Goal: Task Accomplishment & Management: Use online tool/utility

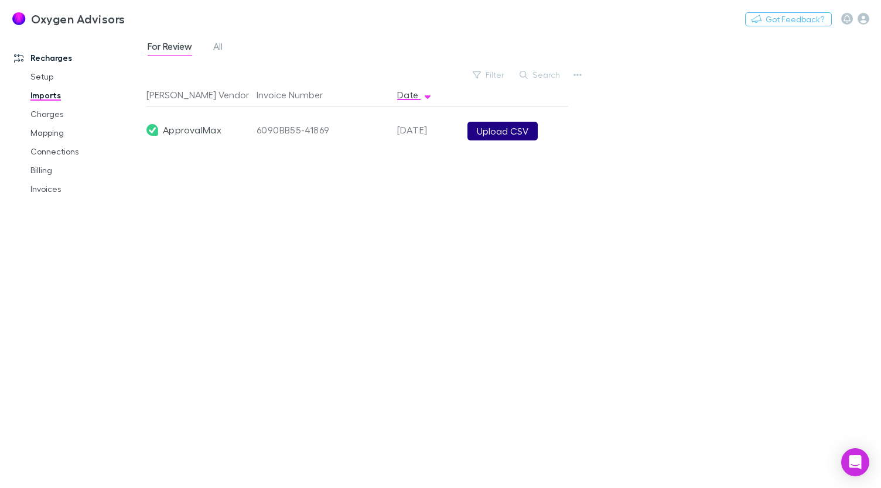
click at [488, 124] on button "Upload CSV" at bounding box center [502, 131] width 70 height 19
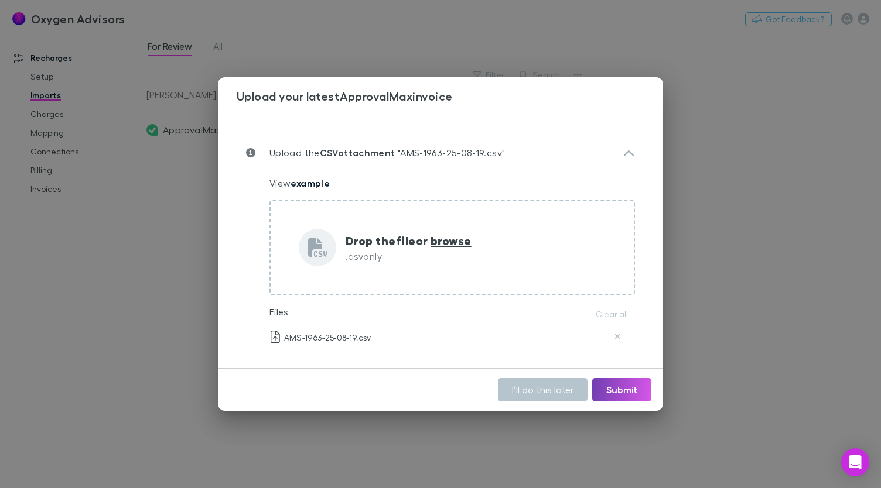
click at [623, 389] on button "Submit" at bounding box center [621, 389] width 59 height 23
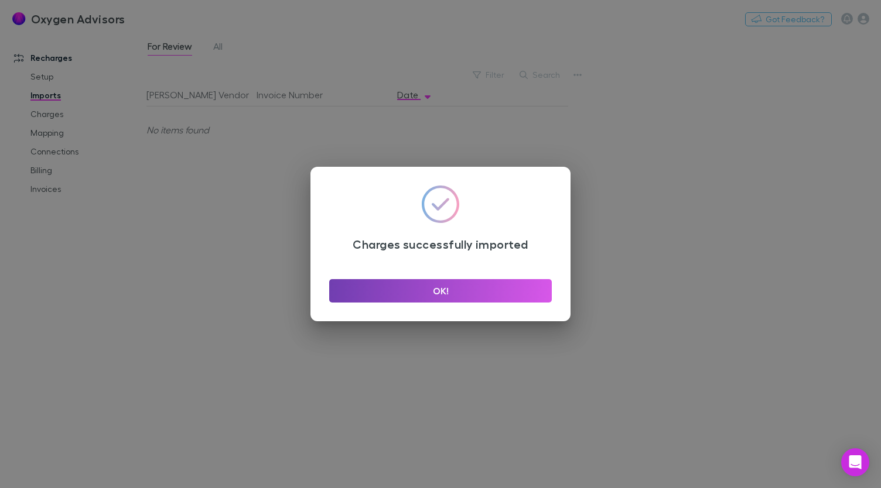
click at [517, 285] on button "OK!" at bounding box center [440, 290] width 223 height 23
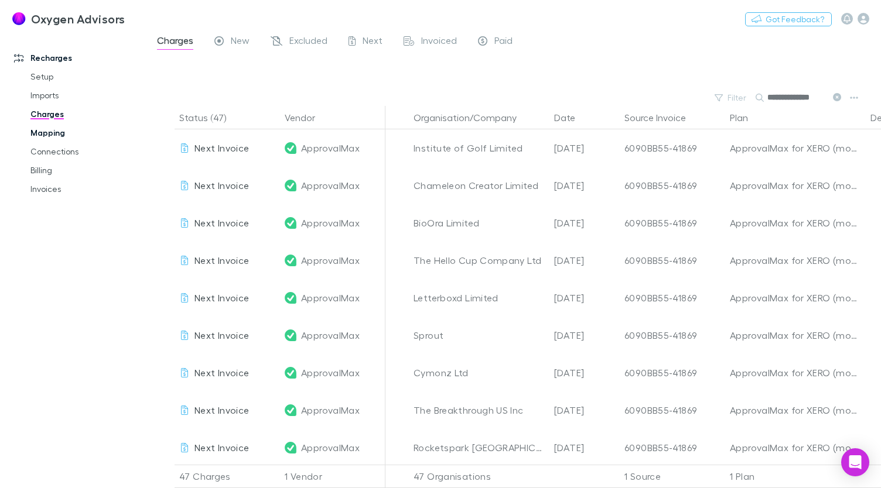
click at [60, 131] on link "Mapping" at bounding box center [86, 133] width 134 height 19
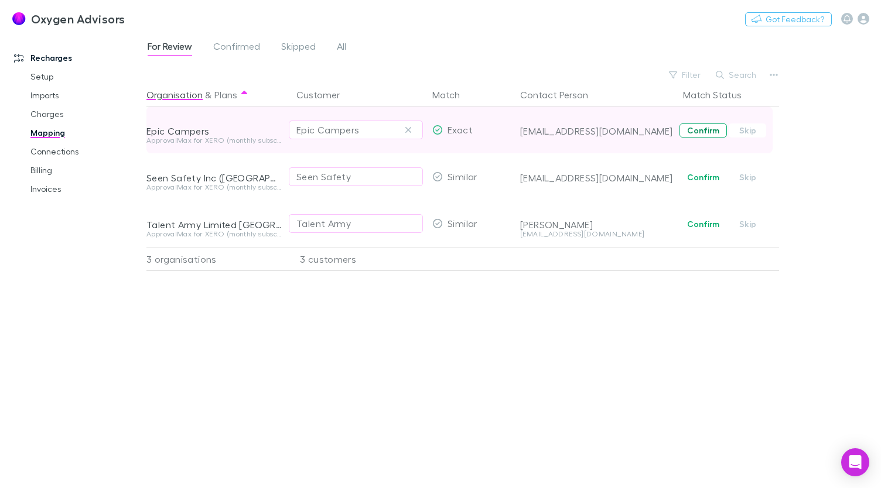
click at [710, 130] on button "Confirm" at bounding box center [702, 131] width 47 height 14
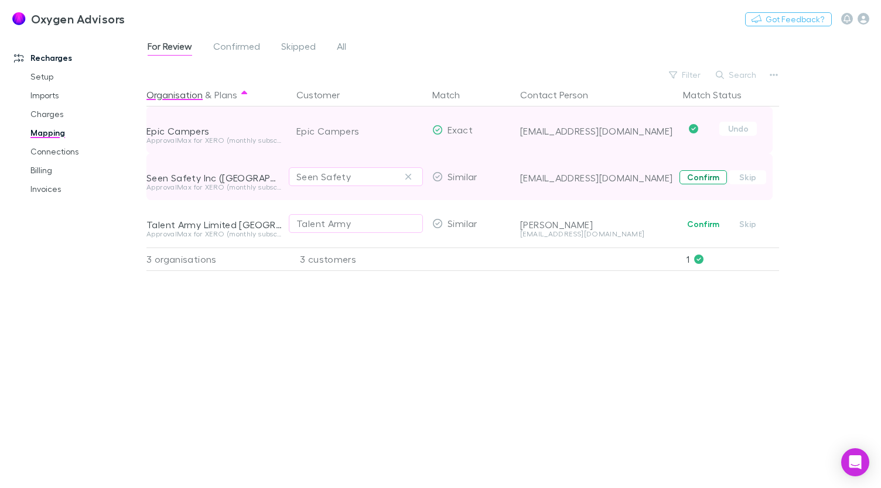
click at [706, 175] on button "Confirm" at bounding box center [702, 177] width 47 height 14
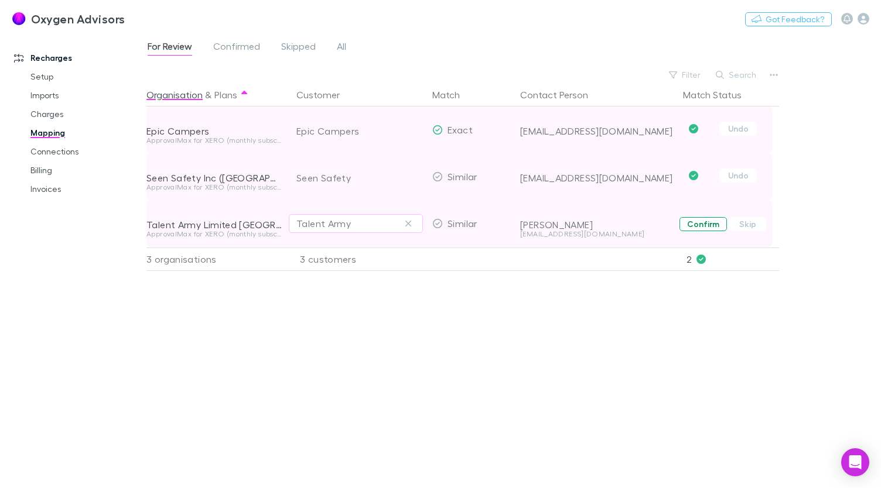
click at [704, 220] on button "Confirm" at bounding box center [702, 224] width 47 height 14
click at [48, 147] on link "Connections" at bounding box center [86, 151] width 134 height 19
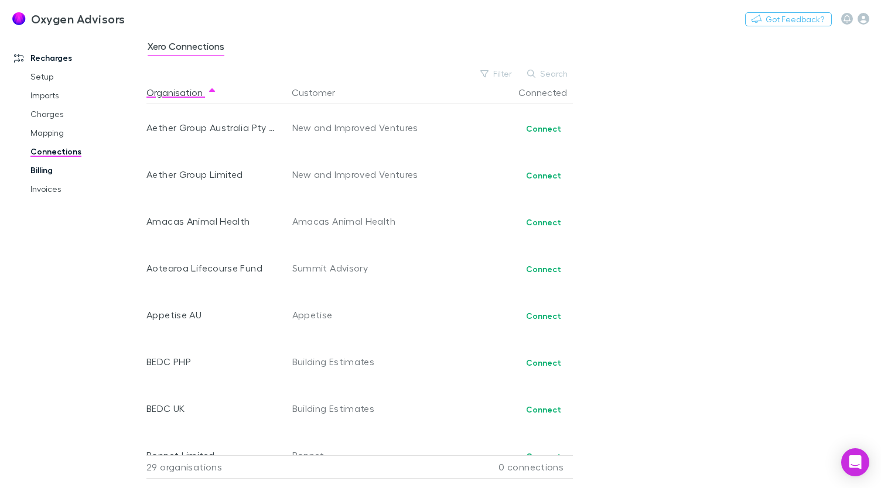
click at [49, 170] on link "Billing" at bounding box center [86, 170] width 134 height 19
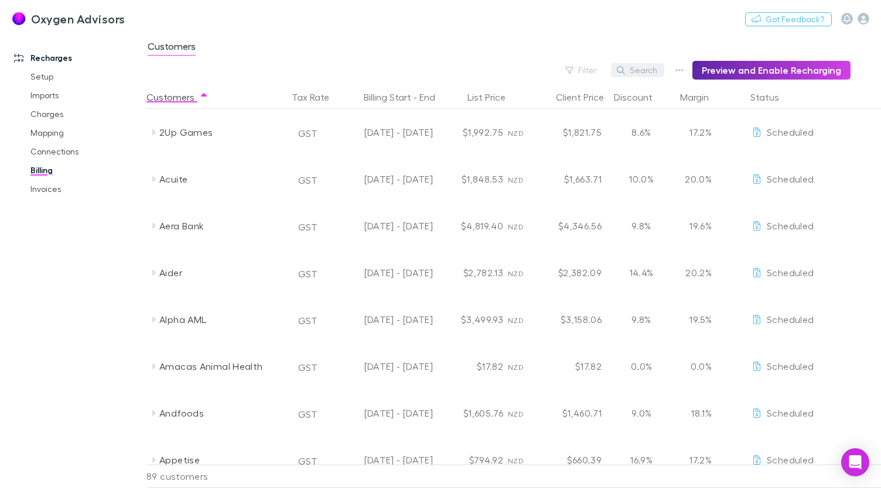
click at [654, 73] on button "Search" at bounding box center [637, 70] width 53 height 14
click at [547, 71] on div "Filter Search Preview and Enable Recharging" at bounding box center [498, 70] width 704 height 19
click at [573, 69] on icon "button" at bounding box center [569, 70] width 8 height 7
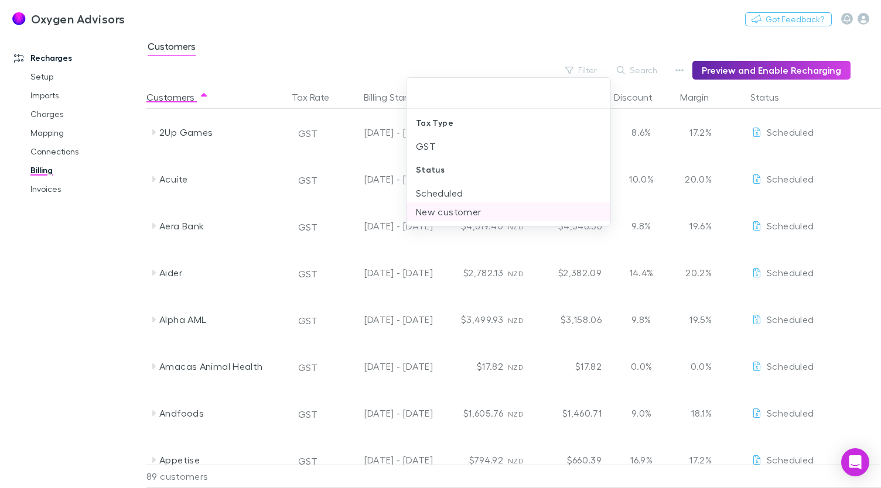
click at [458, 210] on li "New customer" at bounding box center [508, 212] width 204 height 19
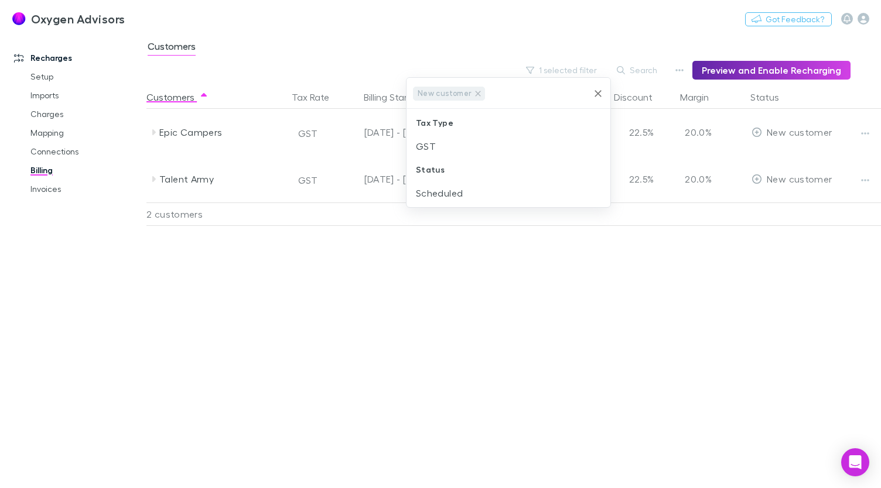
click at [744, 257] on div at bounding box center [440, 244] width 881 height 488
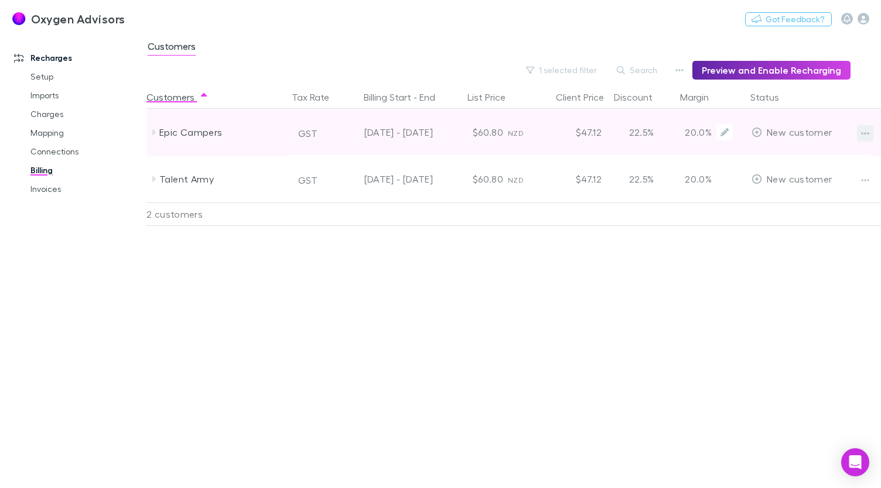
click at [866, 134] on icon "button" at bounding box center [865, 133] width 8 height 9
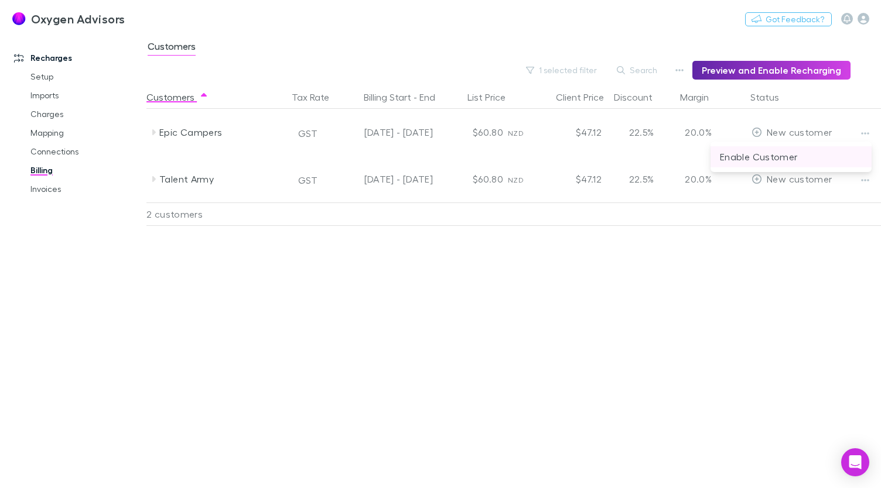
click at [794, 161] on p "Enable Customer" at bounding box center [791, 157] width 142 height 14
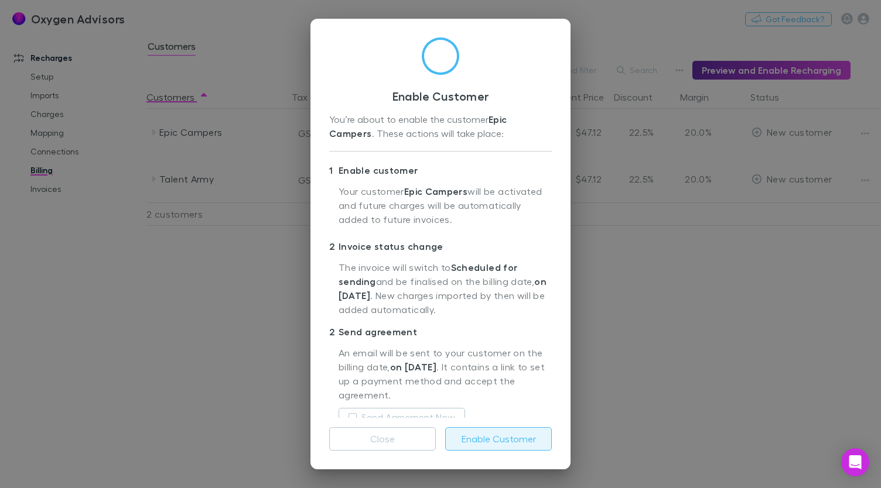
click at [485, 436] on button "Enable Customer" at bounding box center [498, 438] width 107 height 23
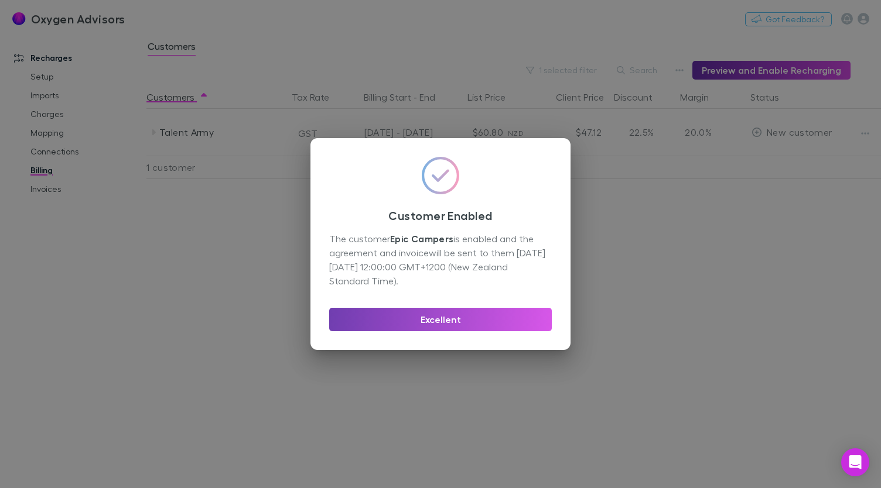
click at [512, 323] on button "Excellent" at bounding box center [440, 319] width 223 height 23
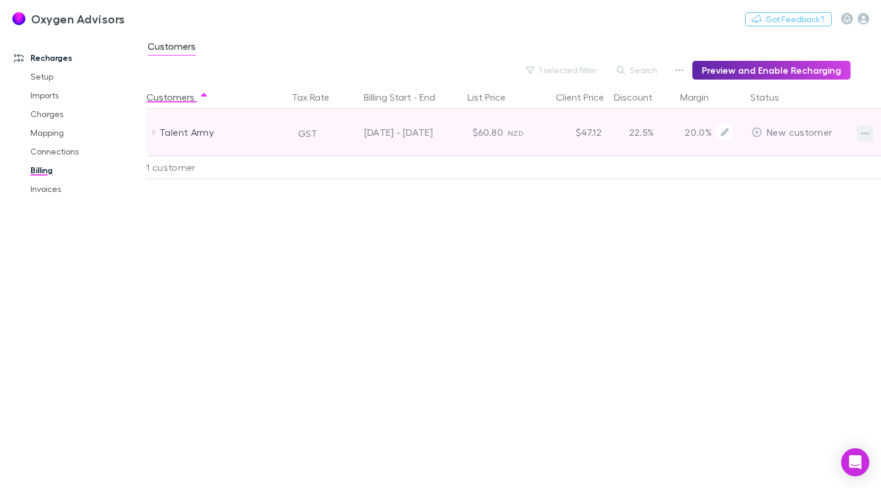
click at [865, 136] on icon "button" at bounding box center [865, 133] width 8 height 9
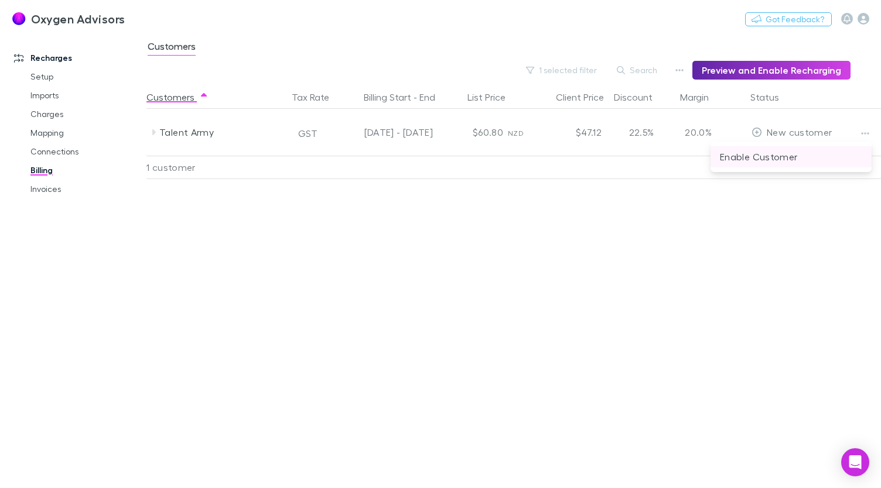
click at [816, 156] on p "Enable Customer" at bounding box center [791, 157] width 142 height 14
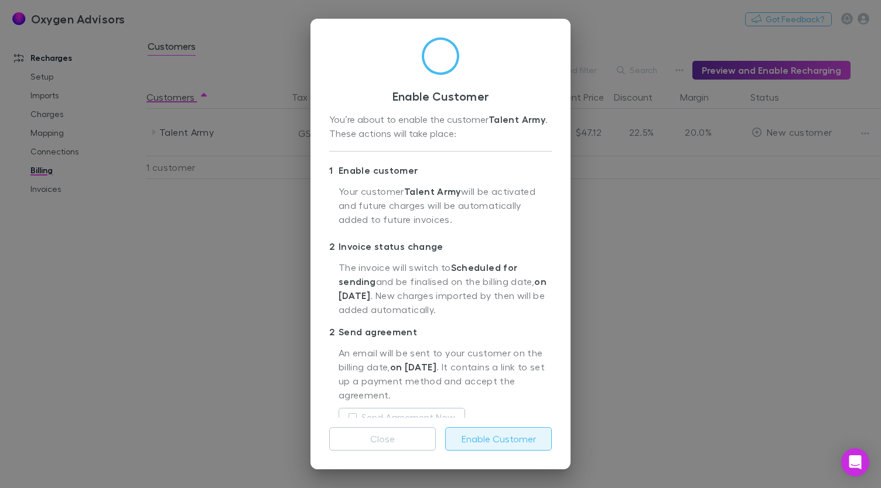
click at [478, 445] on button "Enable Customer" at bounding box center [498, 438] width 107 height 23
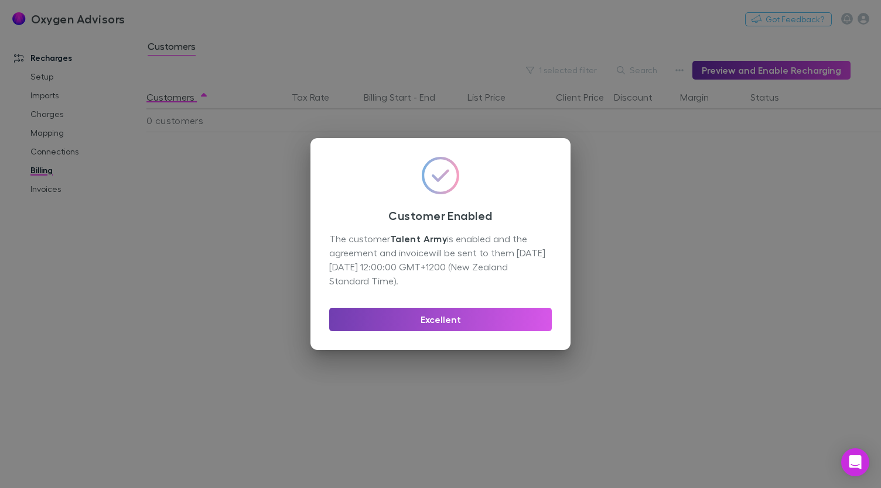
click at [498, 328] on button "Excellent" at bounding box center [440, 319] width 223 height 23
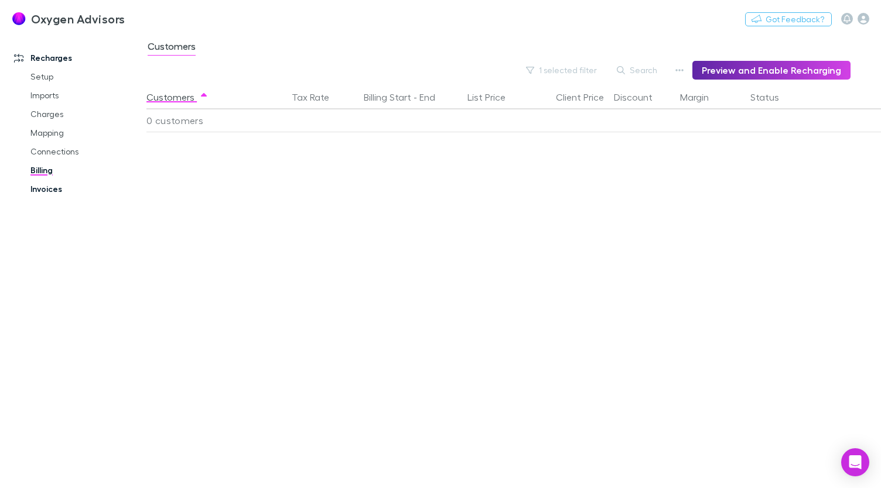
click at [51, 190] on link "Invoices" at bounding box center [86, 189] width 134 height 19
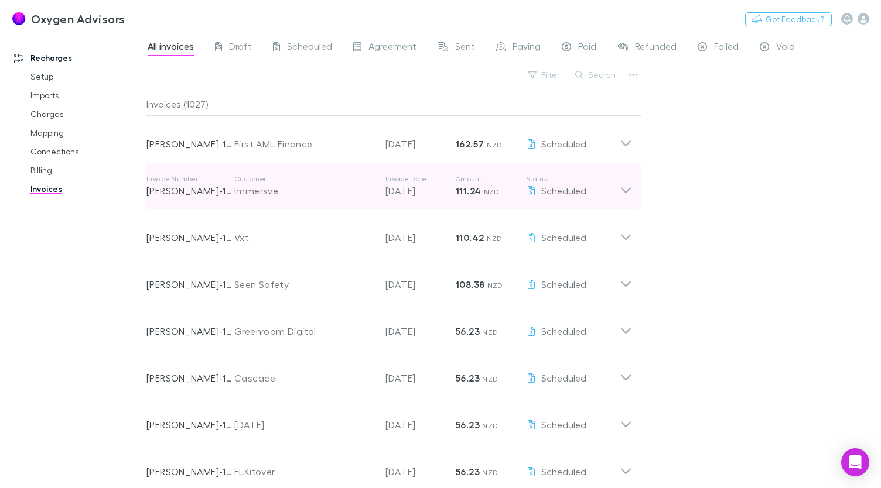
click at [622, 193] on icon at bounding box center [626, 185] width 12 height 23
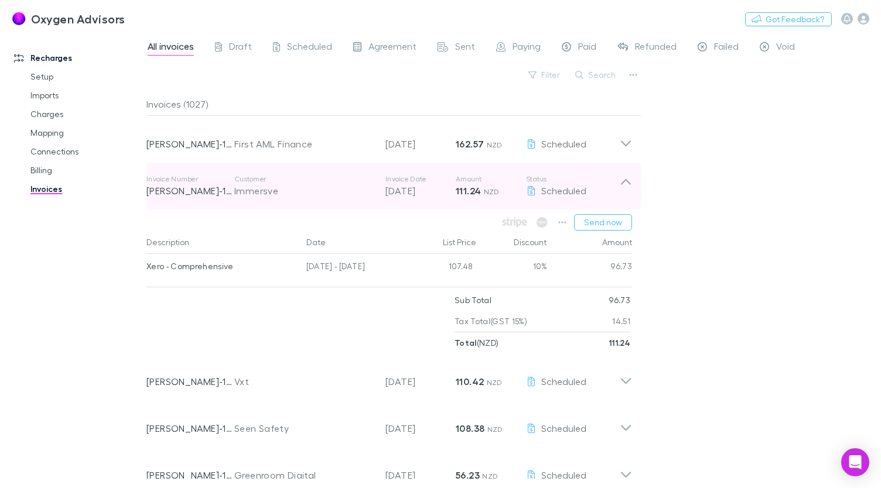
click at [622, 193] on icon at bounding box center [626, 185] width 12 height 23
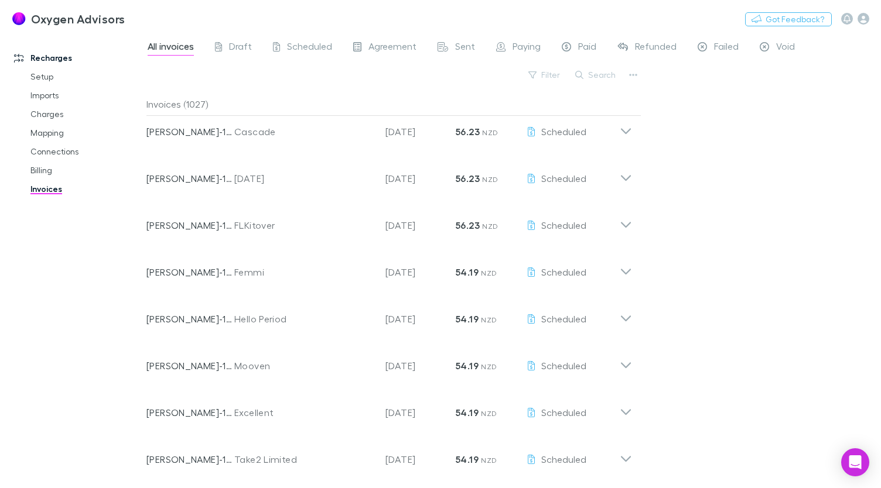
scroll to position [468, 0]
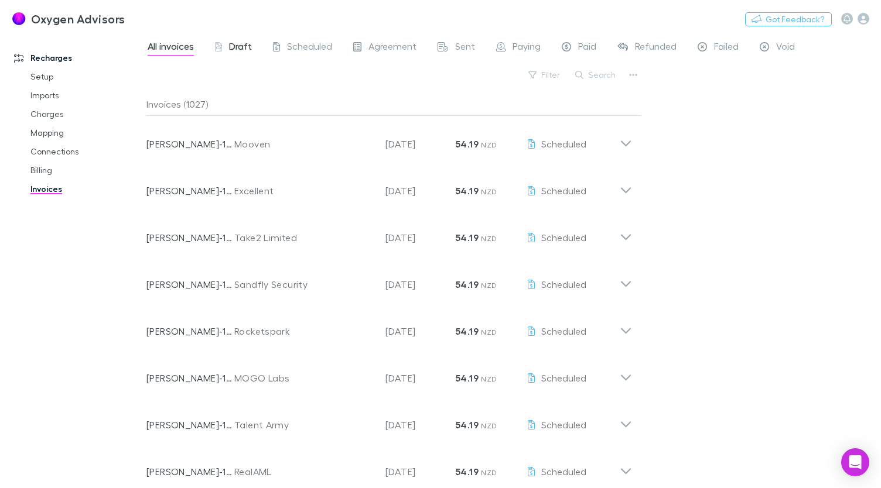
click at [218, 47] on icon at bounding box center [218, 48] width 7 height 12
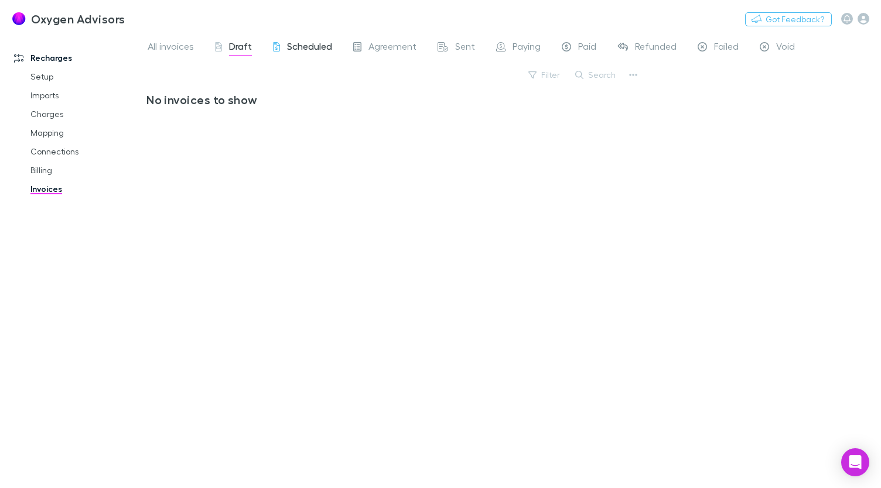
click at [285, 46] on div "Scheduled" at bounding box center [302, 47] width 59 height 15
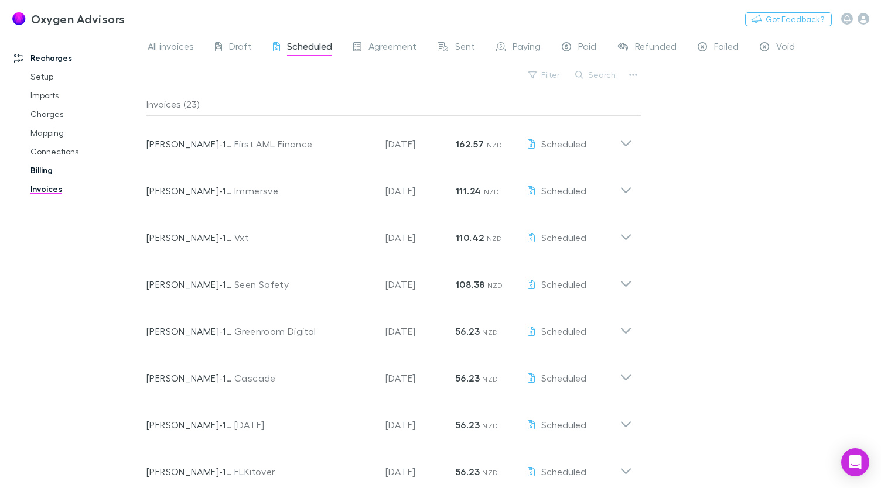
click at [50, 175] on link "Billing" at bounding box center [86, 170] width 134 height 19
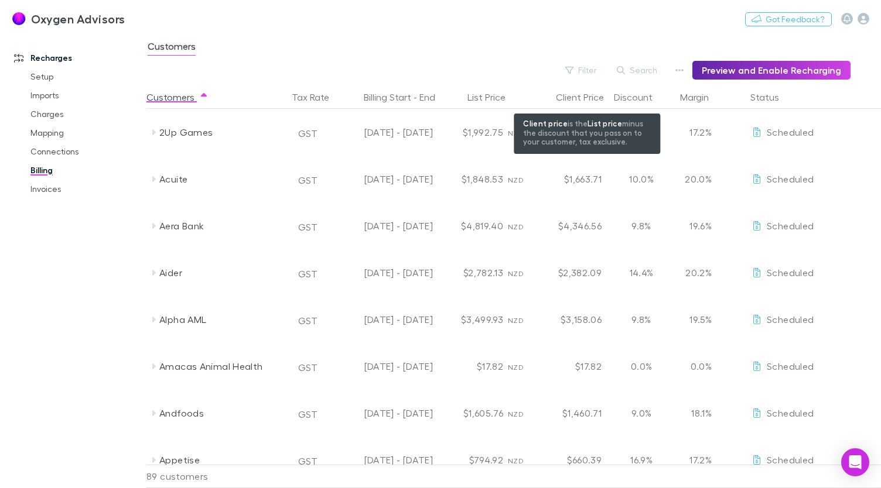
click at [576, 60] on div "Customers" at bounding box center [513, 50] width 734 height 22
click at [573, 70] on icon "button" at bounding box center [569, 70] width 8 height 8
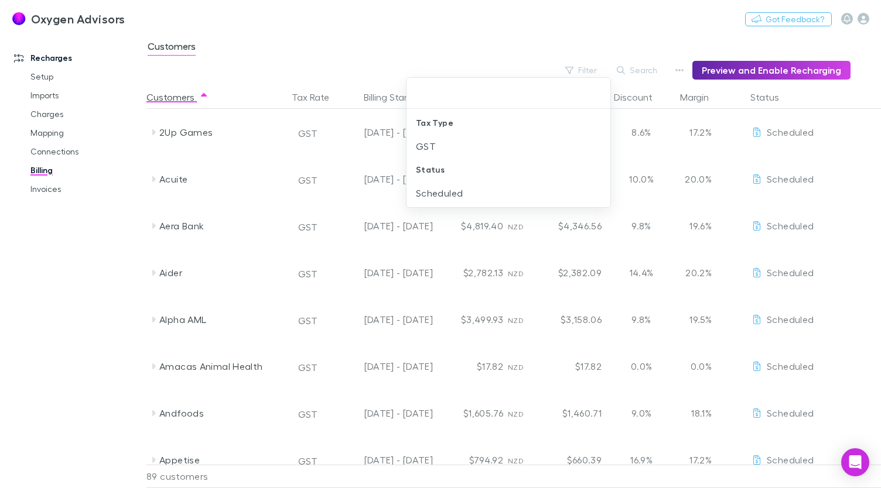
click at [41, 138] on div at bounding box center [440, 244] width 881 height 488
click at [41, 138] on link "Mapping" at bounding box center [86, 133] width 134 height 19
